Goal: Task Accomplishment & Management: Complete application form

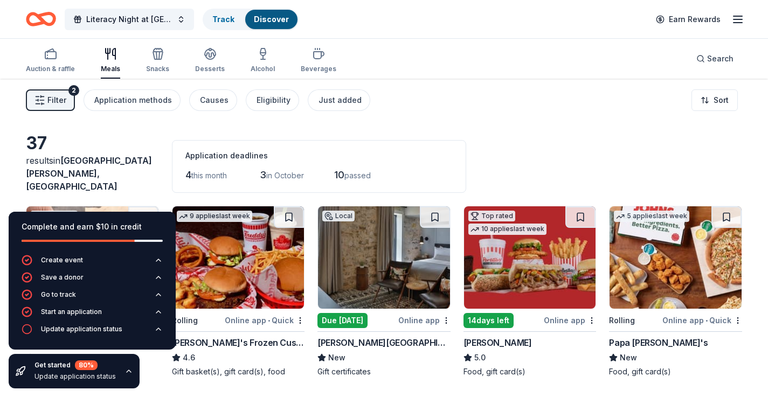
scroll to position [1335, 0]
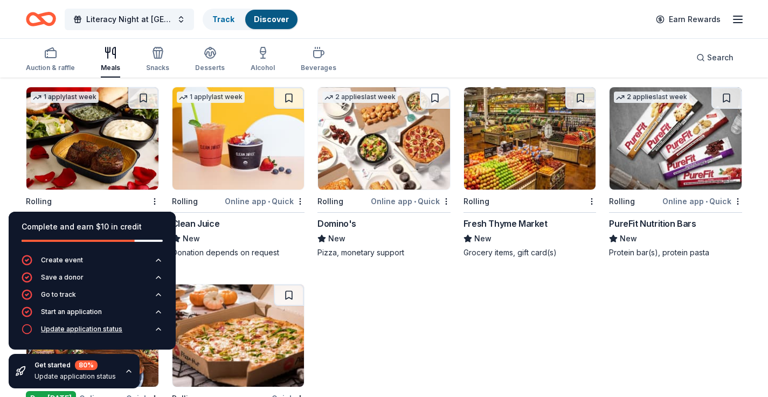
click at [119, 330] on div "Update application status" at bounding box center [81, 329] width 81 height 9
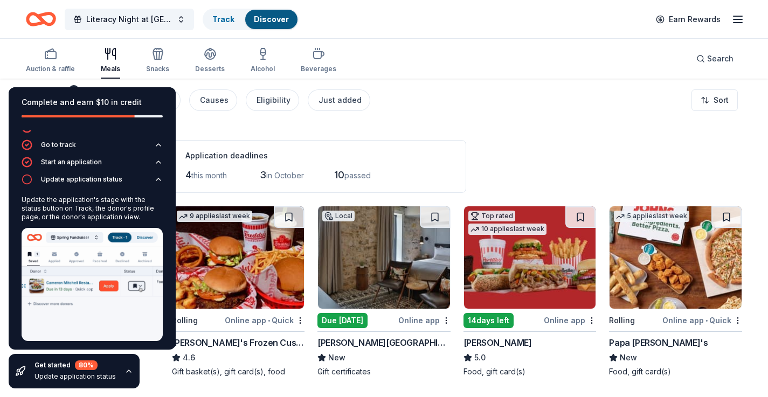
scroll to position [0, 0]
click at [126, 367] on button "button" at bounding box center [128, 371] width 9 height 9
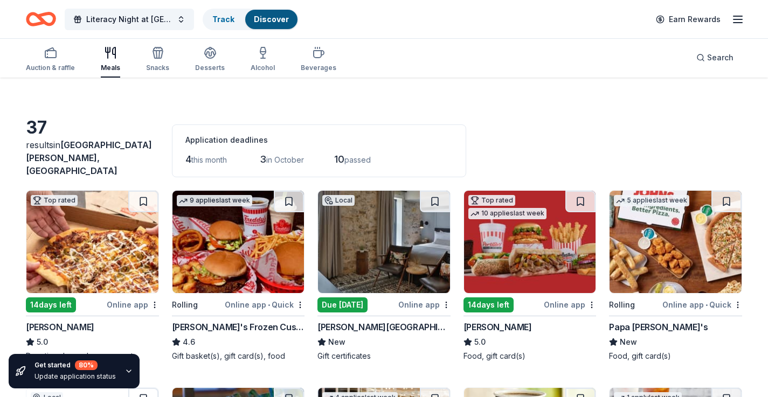
scroll to position [16, 0]
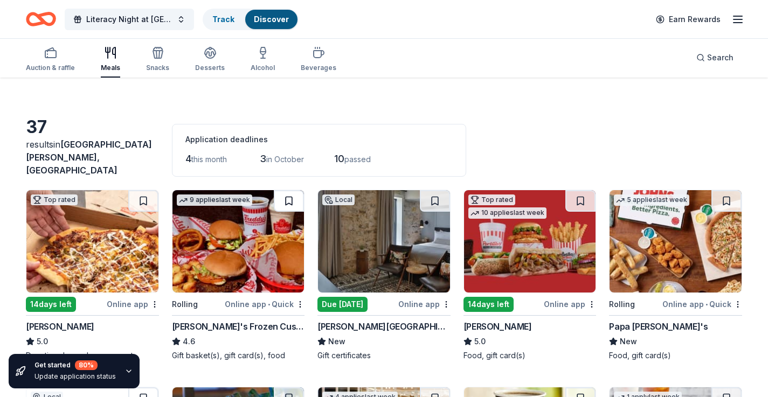
click at [288, 198] on button at bounding box center [289, 201] width 30 height 22
click at [289, 193] on button at bounding box center [290, 201] width 28 height 22
click at [293, 190] on button at bounding box center [290, 201] width 28 height 22
click at [293, 198] on button at bounding box center [290, 201] width 28 height 22
click at [299, 295] on html "Literacy Night at [GEOGRAPHIC_DATA] Track · 1 Discover Earn Rewards Auction & r…" at bounding box center [384, 182] width 768 height 397
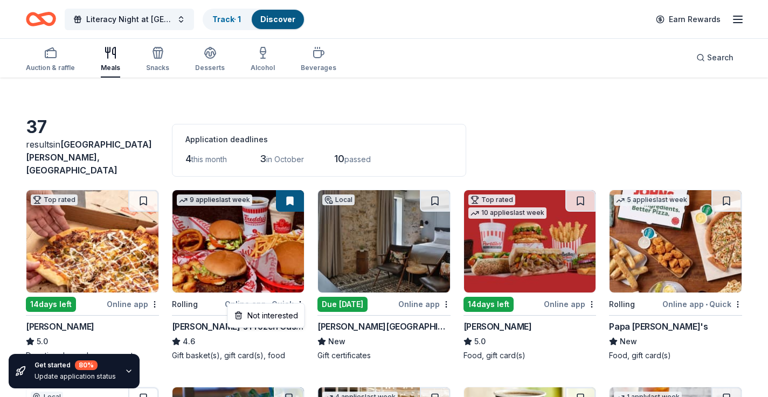
click at [299, 295] on html "Literacy Night at [GEOGRAPHIC_DATA] Track · 1 Discover Earn Rewards Auction & r…" at bounding box center [384, 182] width 768 height 397
click at [292, 197] on button at bounding box center [290, 201] width 28 height 22
click at [237, 23] on link "Track · 1" at bounding box center [226, 19] width 29 height 9
click at [239, 17] on link "Track · 1" at bounding box center [226, 19] width 29 height 9
click at [275, 28] on div "Discover" at bounding box center [278, 19] width 52 height 19
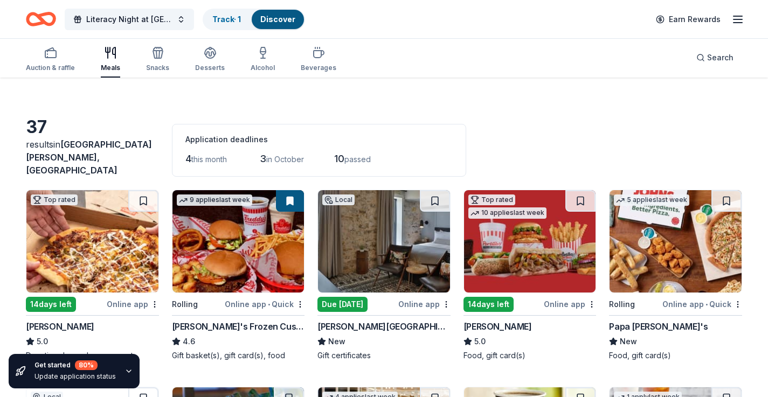
click at [275, 18] on link "Discover" at bounding box center [277, 19] width 35 height 9
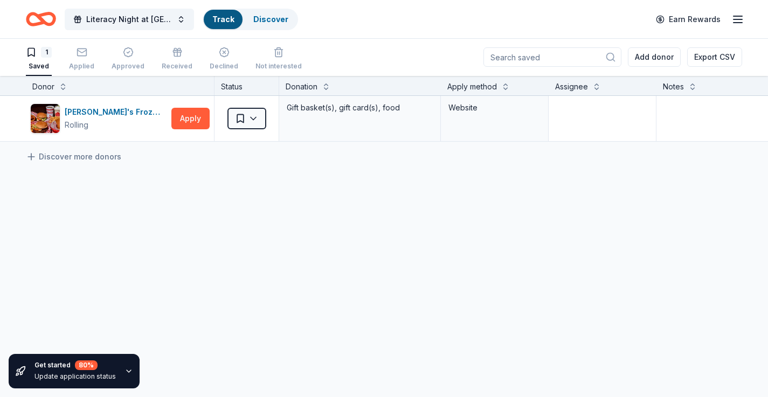
scroll to position [1, 0]
click at [230, 21] on link "Track" at bounding box center [223, 19] width 22 height 9
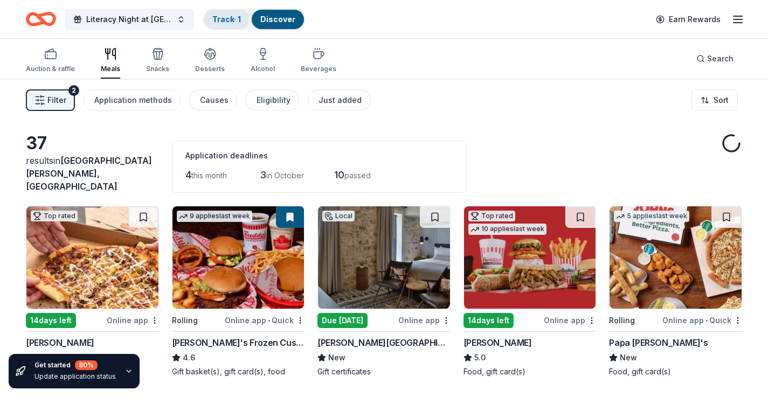
click at [241, 18] on link "Track · 1" at bounding box center [226, 19] width 29 height 9
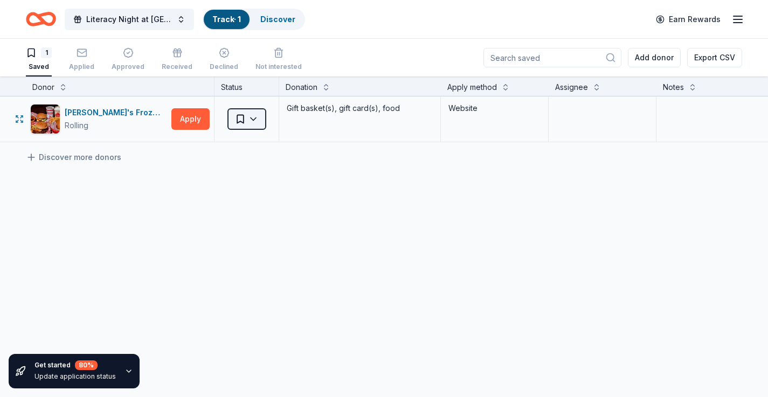
click at [257, 117] on html "Literacy Night at [GEOGRAPHIC_DATA] Track · 1 Discover Earn Rewards 1 Saved App…" at bounding box center [384, 198] width 768 height 397
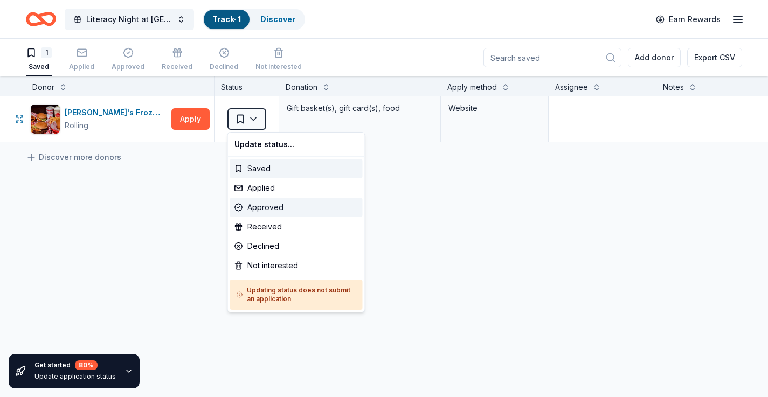
click at [289, 208] on div "Approved" at bounding box center [296, 207] width 133 height 19
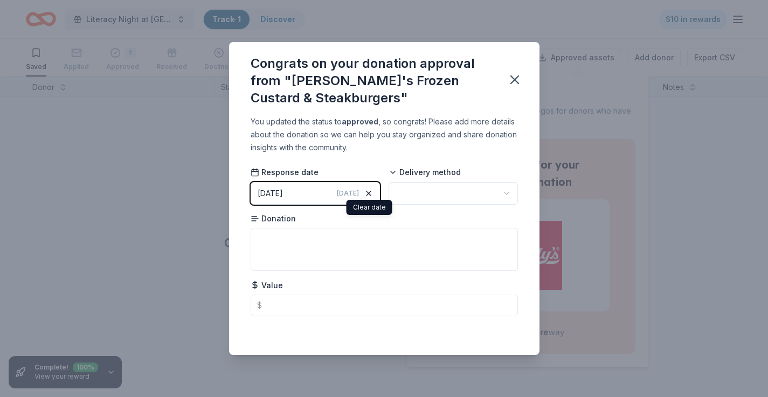
click at [366, 193] on icon "button" at bounding box center [368, 193] width 9 height 9
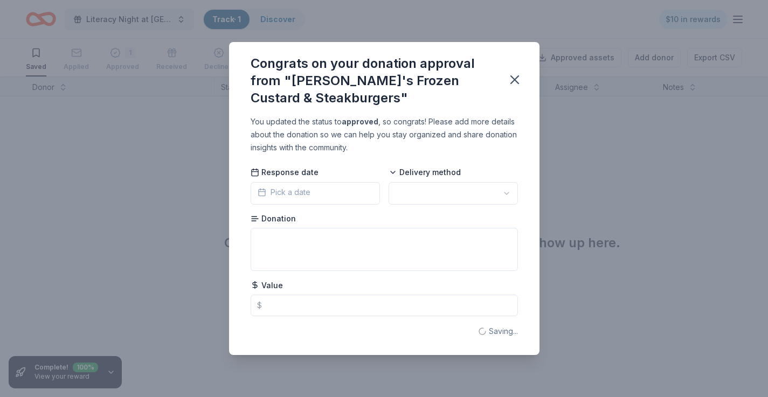
click at [337, 193] on button "Pick a date" at bounding box center [315, 193] width 129 height 23
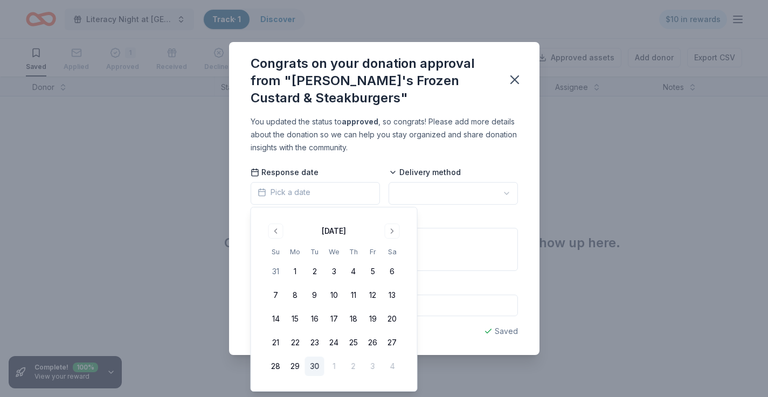
click at [292, 231] on div "[DATE]" at bounding box center [334, 230] width 136 height 15
click at [282, 231] on button "Go to previous month" at bounding box center [275, 231] width 15 height 15
click at [281, 231] on button "Go to previous month" at bounding box center [275, 231] width 15 height 15
click at [392, 236] on button "Go to next month" at bounding box center [392, 231] width 15 height 15
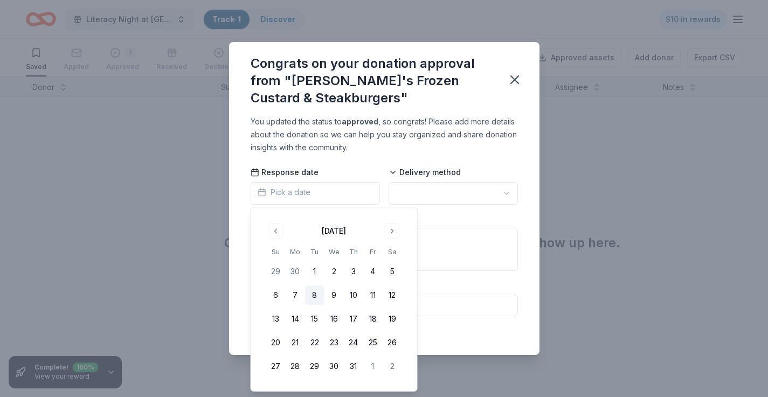
click at [317, 299] on button "8" at bounding box center [314, 295] width 19 height 19
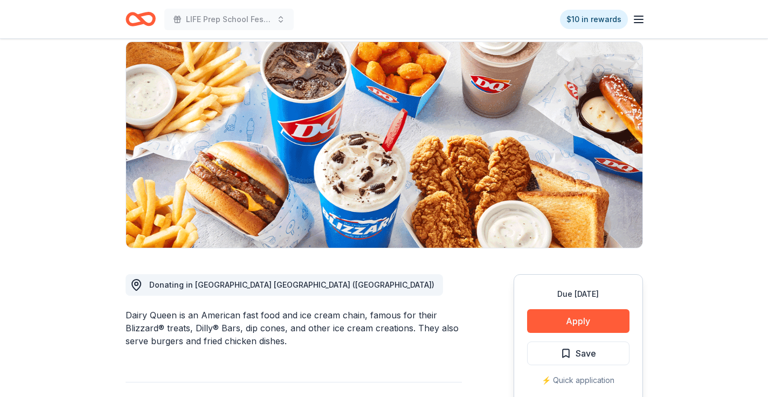
scroll to position [82, 0]
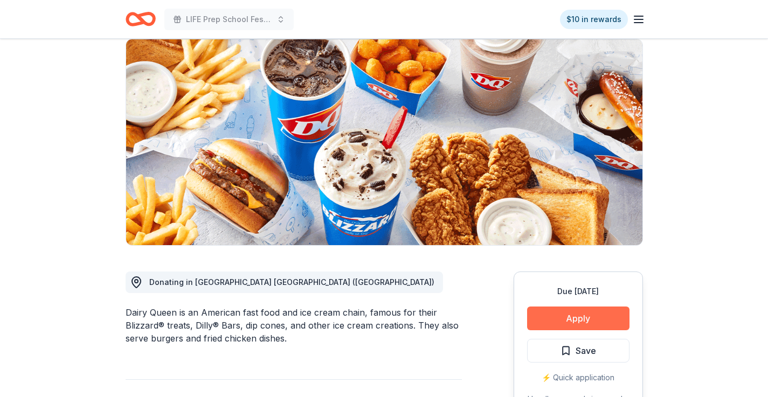
click at [552, 315] on button "Apply" at bounding box center [578, 319] width 102 height 24
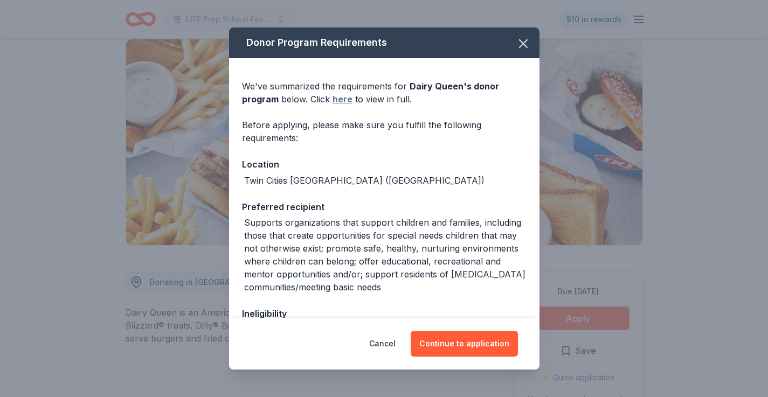
click at [349, 103] on link "here" at bounding box center [342, 99] width 20 height 13
